Goal: Check status: Check status

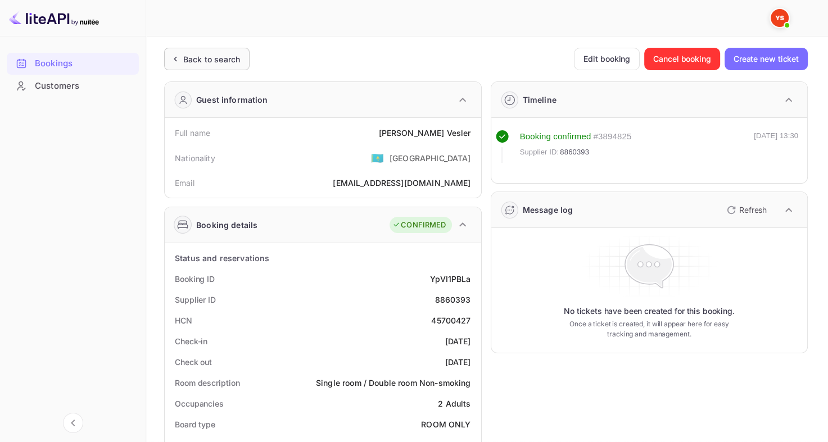
click at [197, 61] on div "Back to search" at bounding box center [211, 59] width 57 height 12
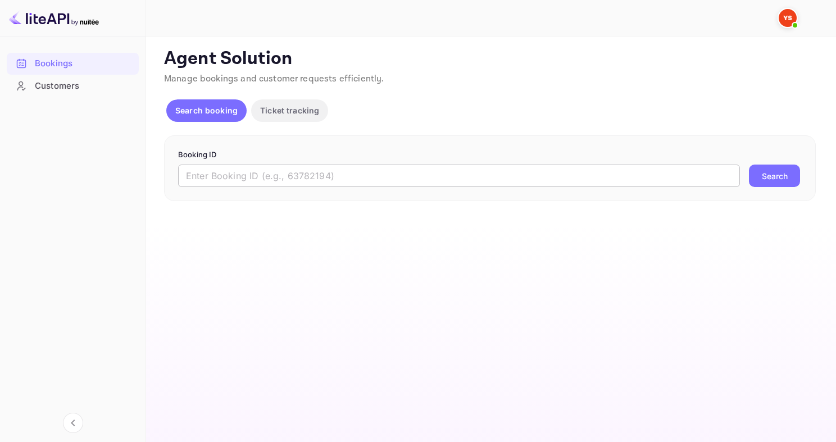
click at [244, 175] on input "text" at bounding box center [459, 176] width 562 height 22
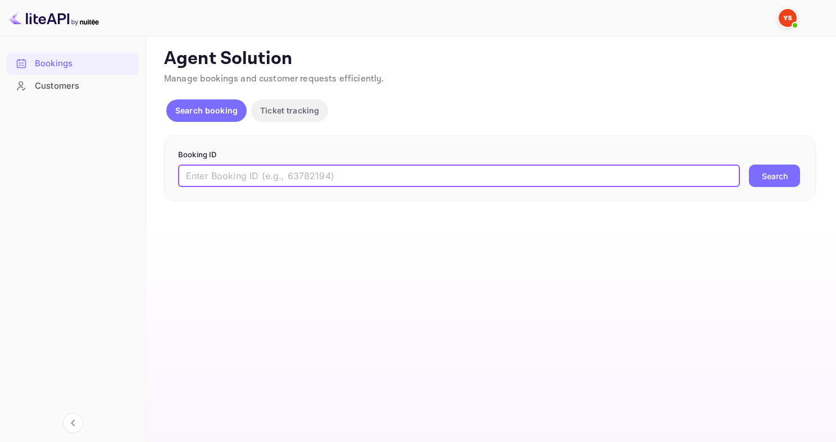
paste input "9730900"
type input "9730900"
click at [749, 165] on button "Search" at bounding box center [774, 176] width 51 height 22
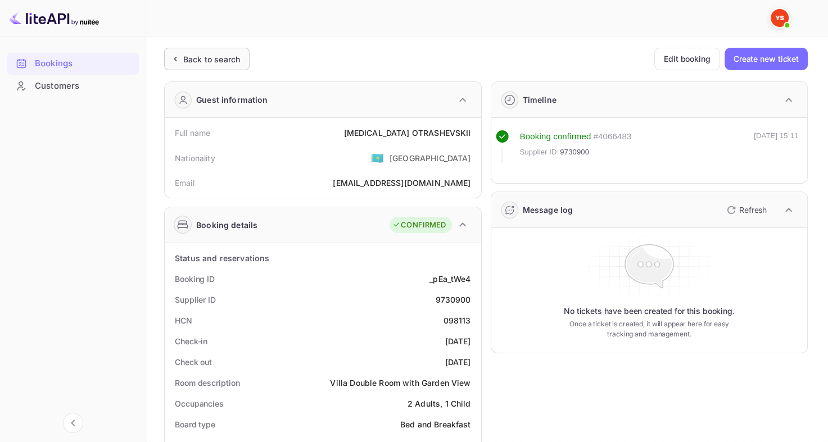
click at [214, 58] on div "Back to search" at bounding box center [211, 59] width 57 height 12
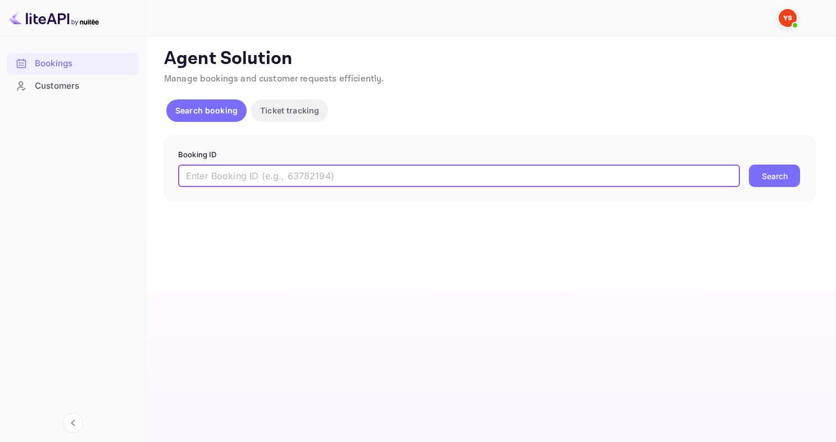
click at [311, 180] on input "text" at bounding box center [459, 176] width 562 height 22
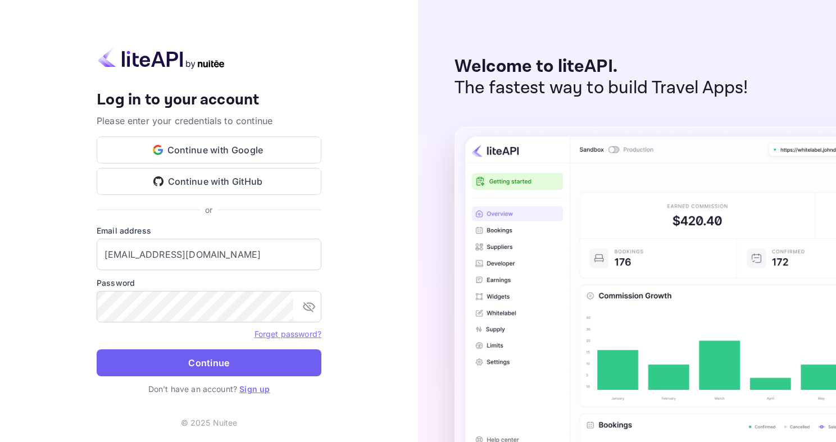
click at [183, 357] on button "Continue" at bounding box center [209, 363] width 225 height 27
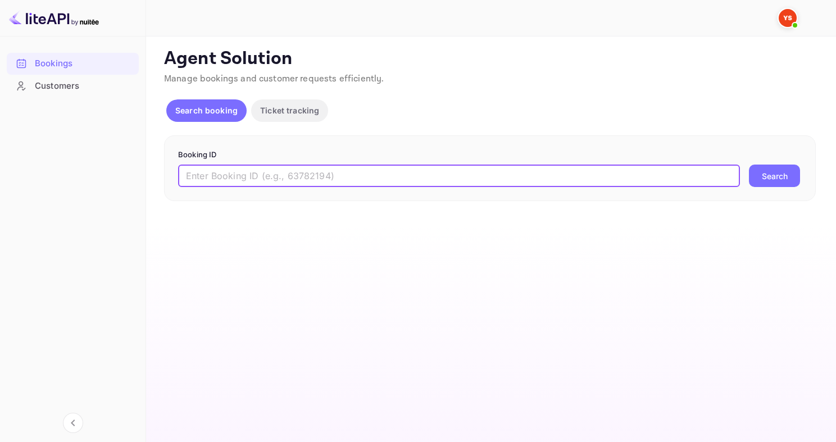
click at [273, 178] on input "text" at bounding box center [459, 176] width 562 height 22
paste input "9721259"
type input "9721259"
click at [749, 165] on button "Search" at bounding box center [774, 176] width 51 height 22
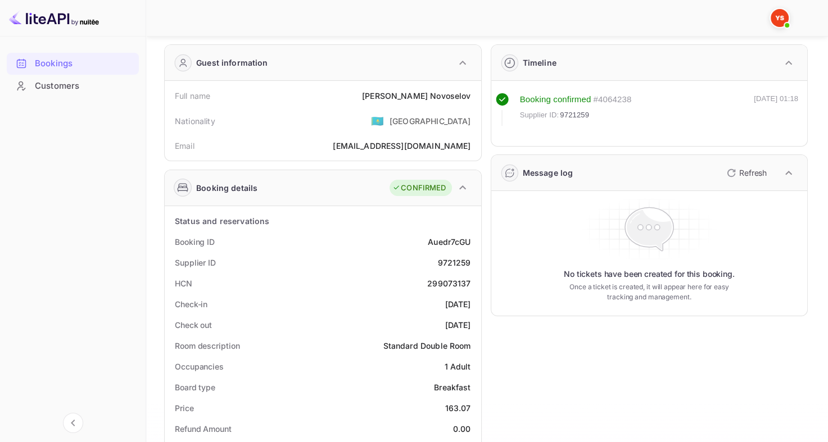
scroll to position [56, 0]
